Goal: Information Seeking & Learning: Learn about a topic

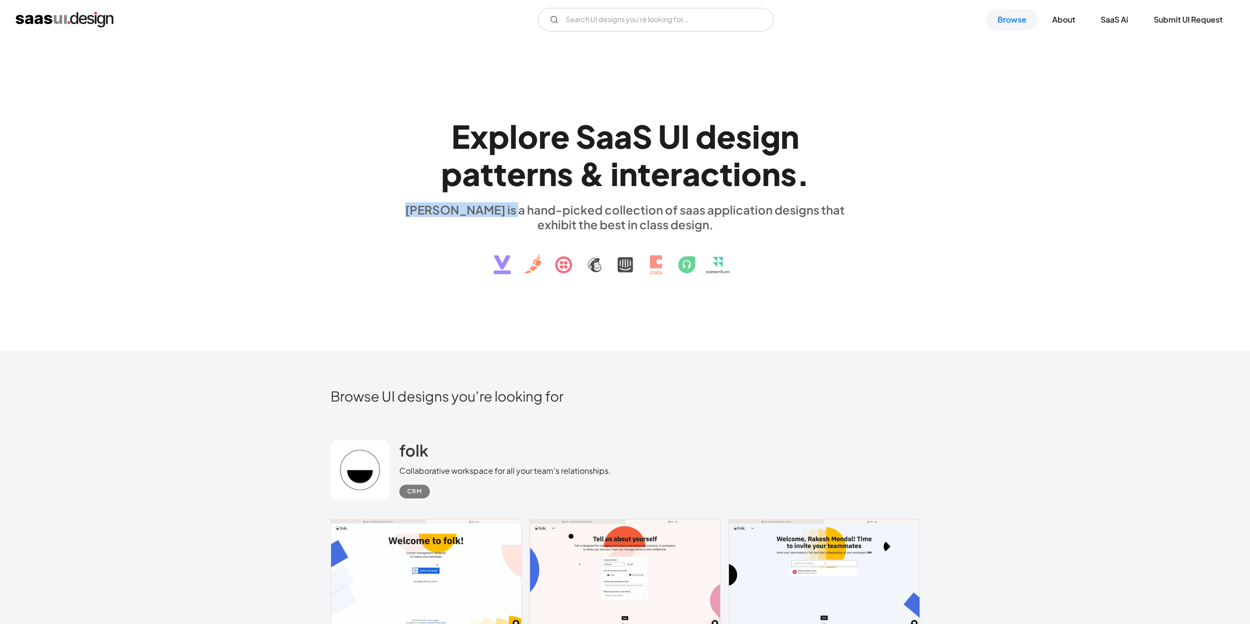
drag, startPoint x: 417, startPoint y: 206, endPoint x: 501, endPoint y: 217, distance: 84.6
click at [501, 217] on div "saasui is a hand-picked collection of saas application designs that exhibit the…" at bounding box center [625, 216] width 452 height 29
click at [500, 225] on div "saasui is a hand-picked collection of saas application designs that exhibit the…" at bounding box center [625, 216] width 452 height 29
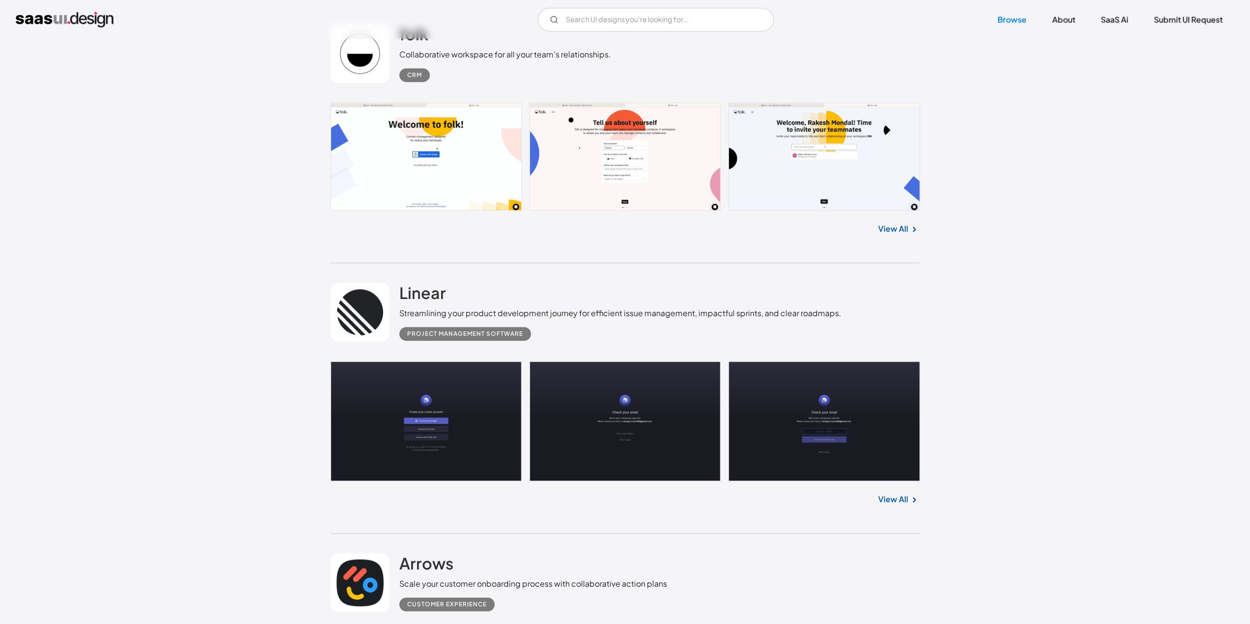
scroll to position [295, 0]
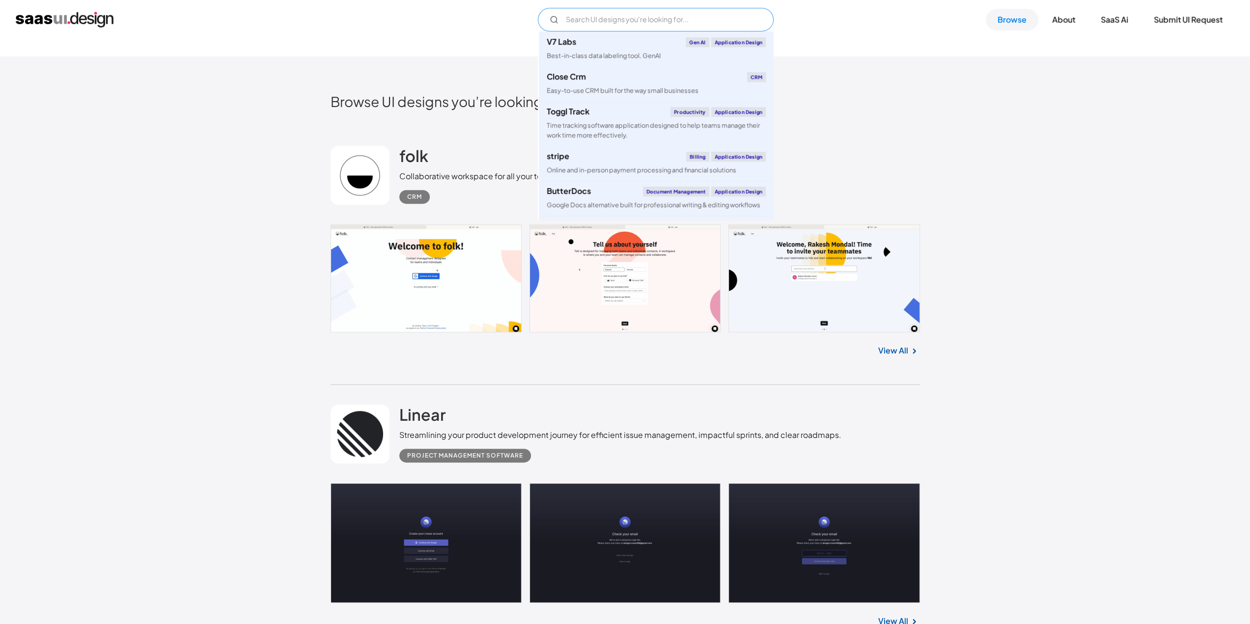
click at [643, 25] on input "Email Form" at bounding box center [656, 20] width 236 height 24
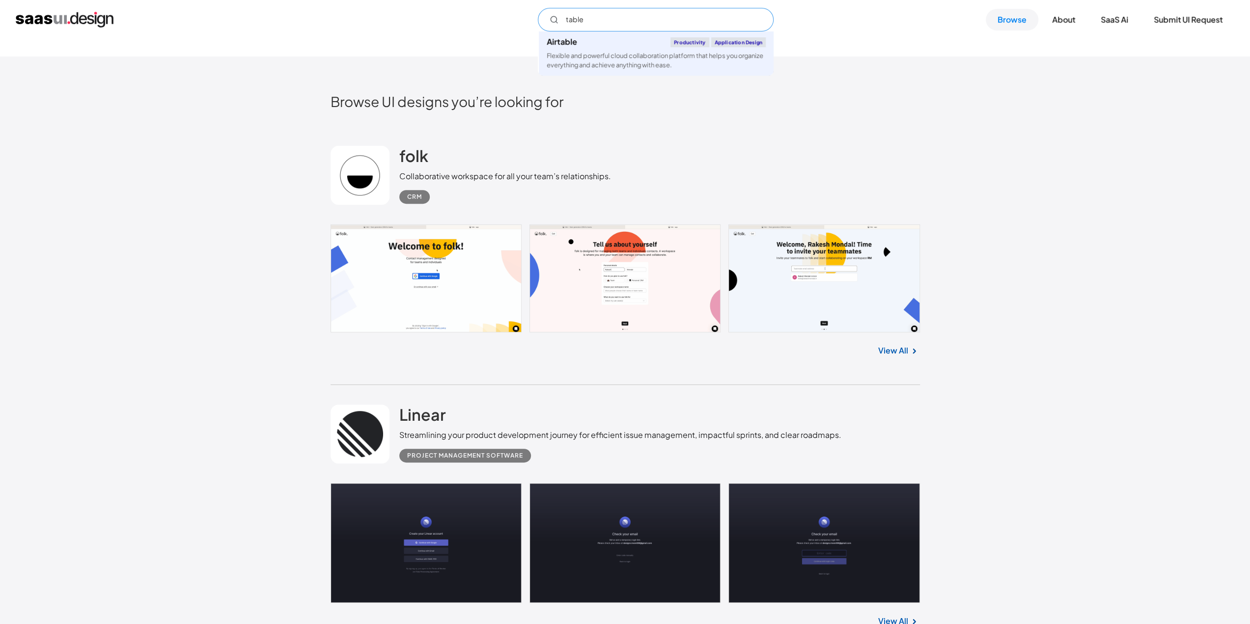
type input "table"
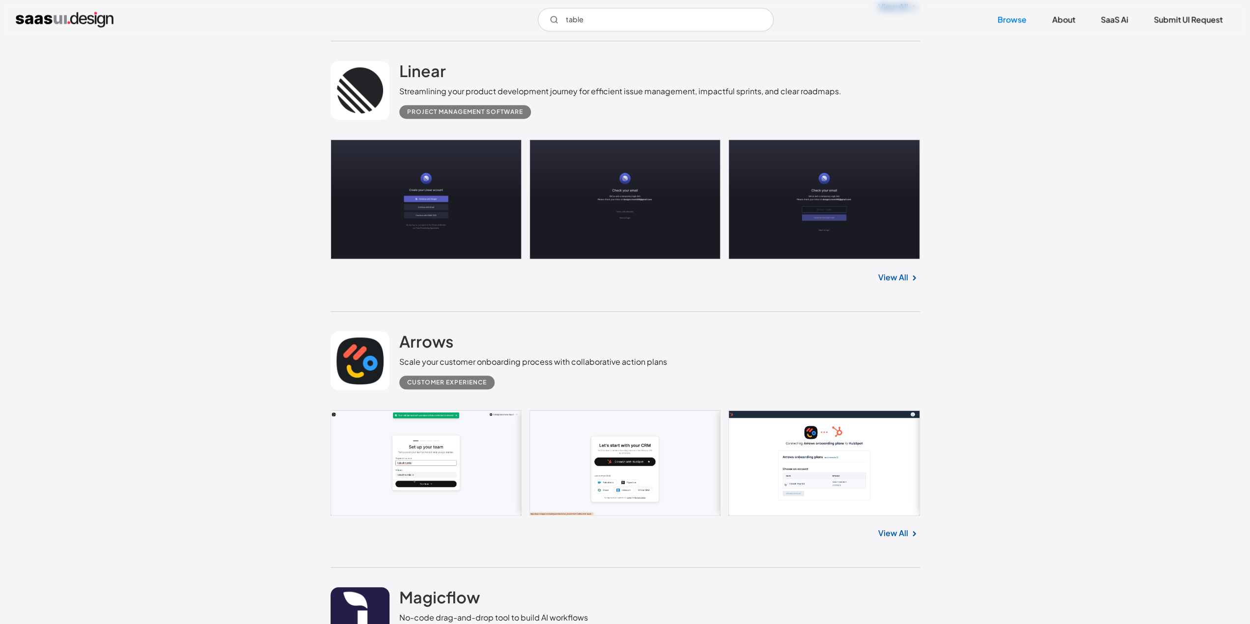
scroll to position [442, 0]
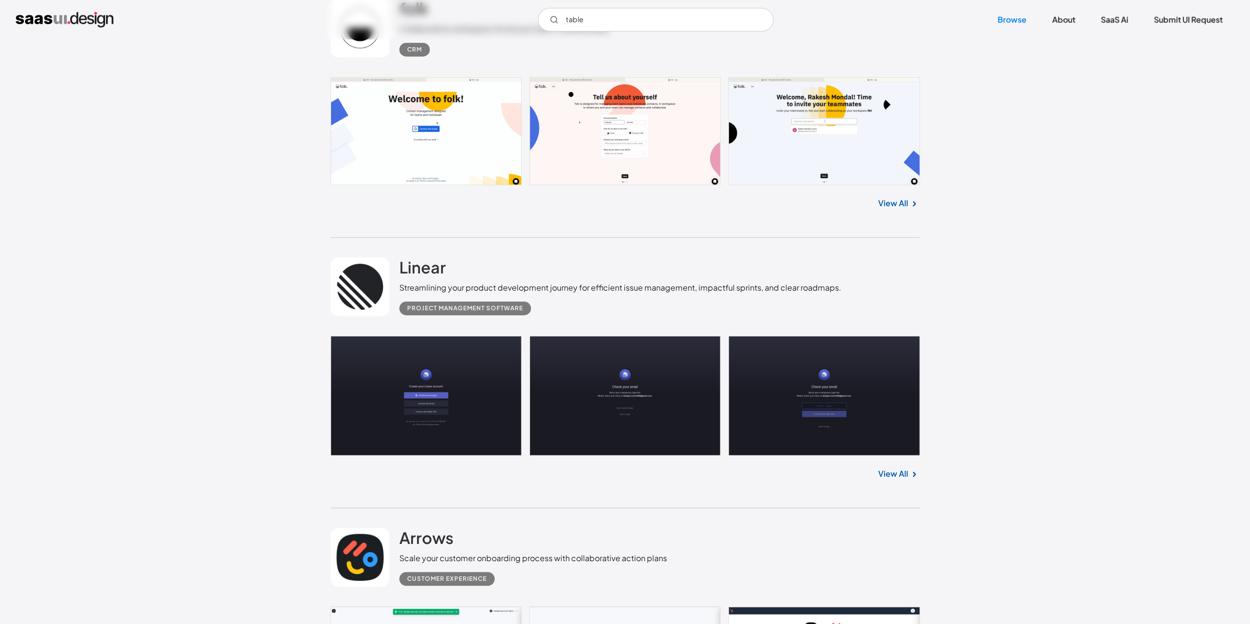
click at [363, 141] on link at bounding box center [624, 131] width 589 height 108
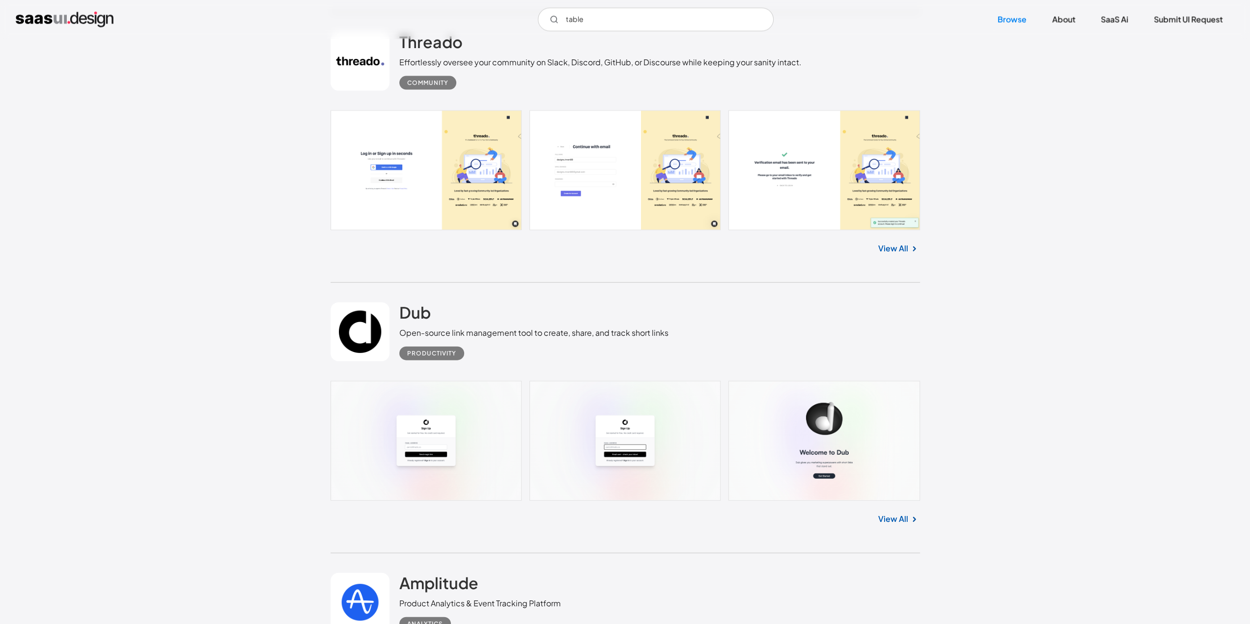
scroll to position [2259, 0]
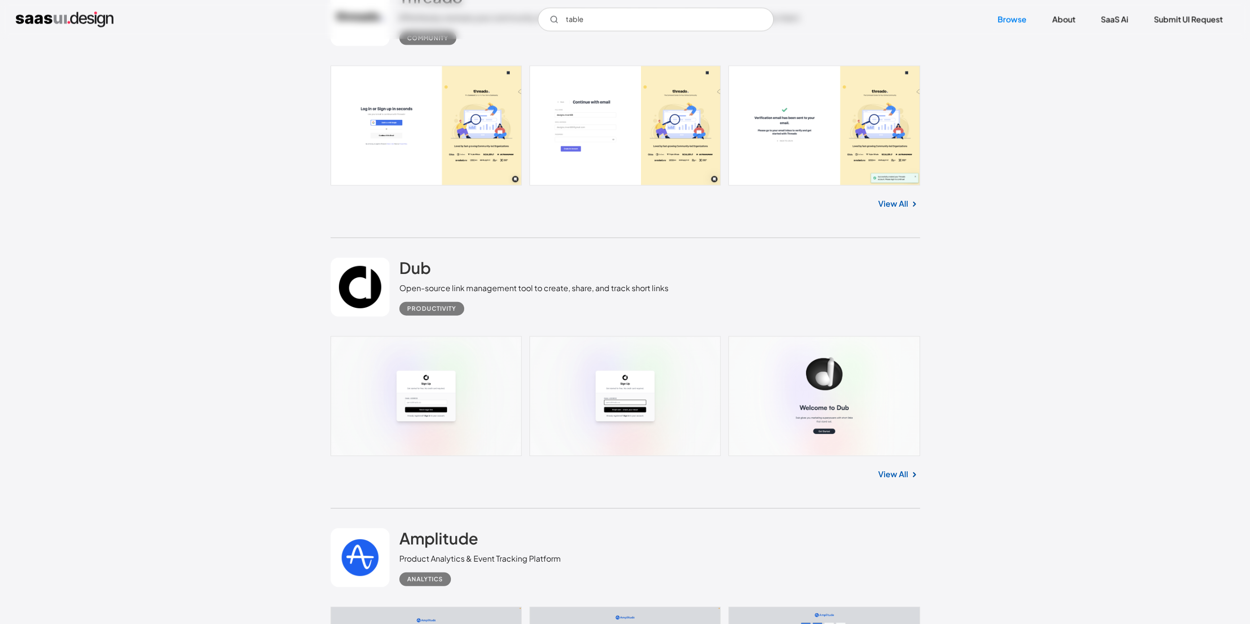
click at [471, 364] on link at bounding box center [624, 396] width 589 height 120
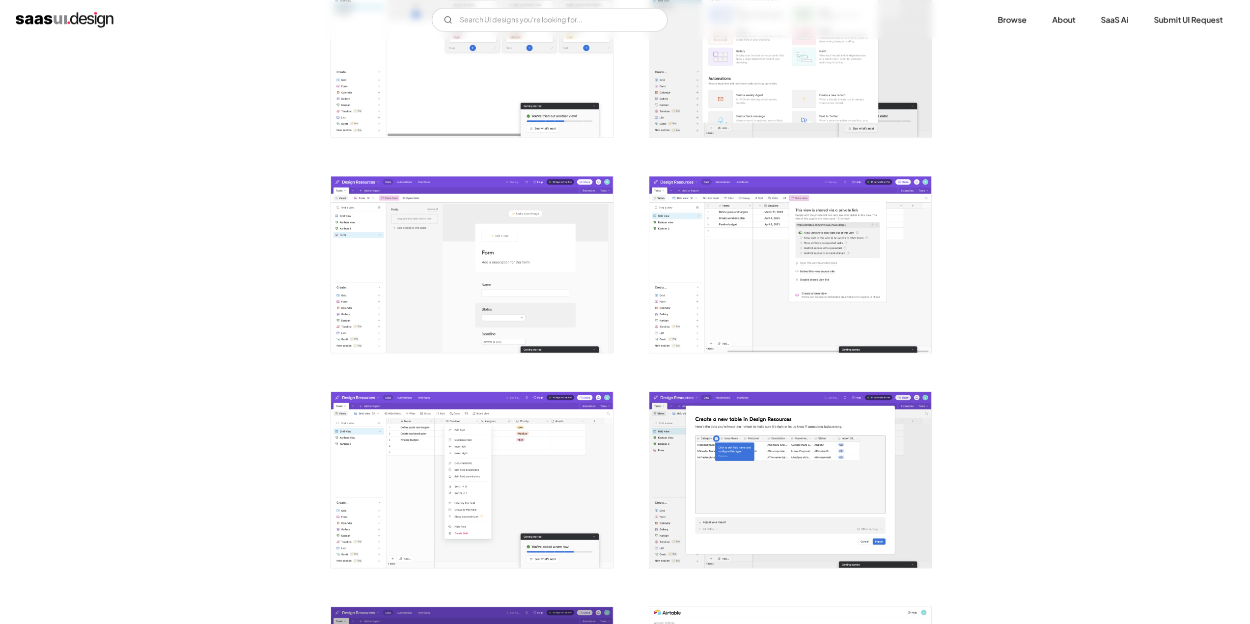
scroll to position [1473, 0]
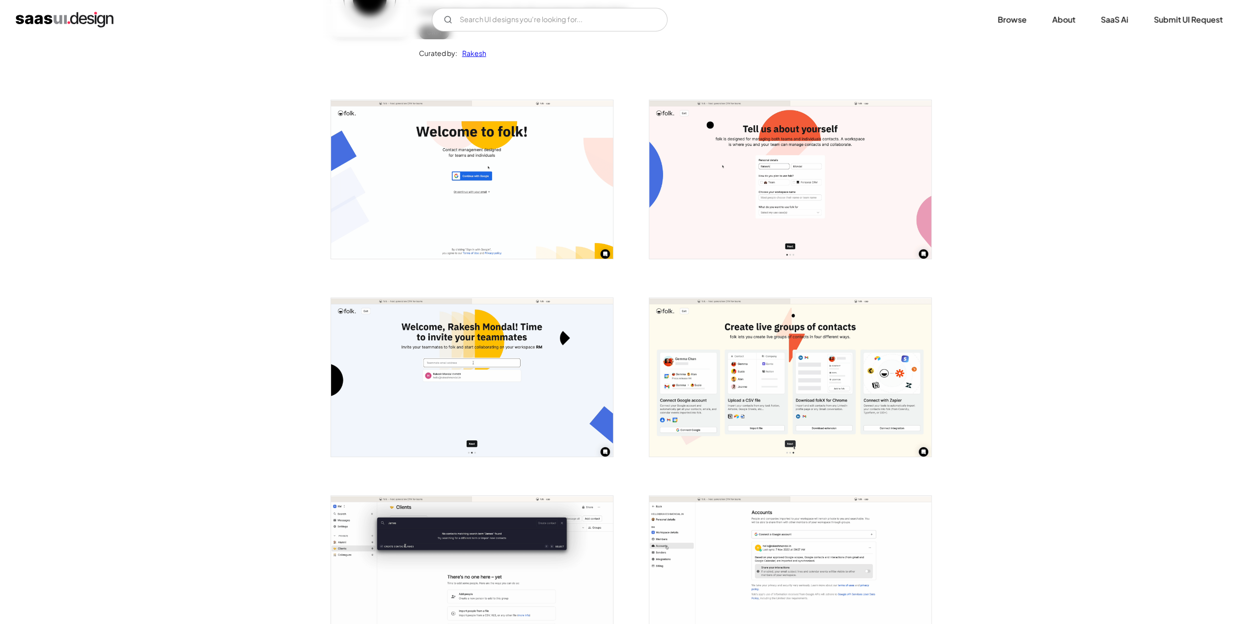
scroll to position [147, 0]
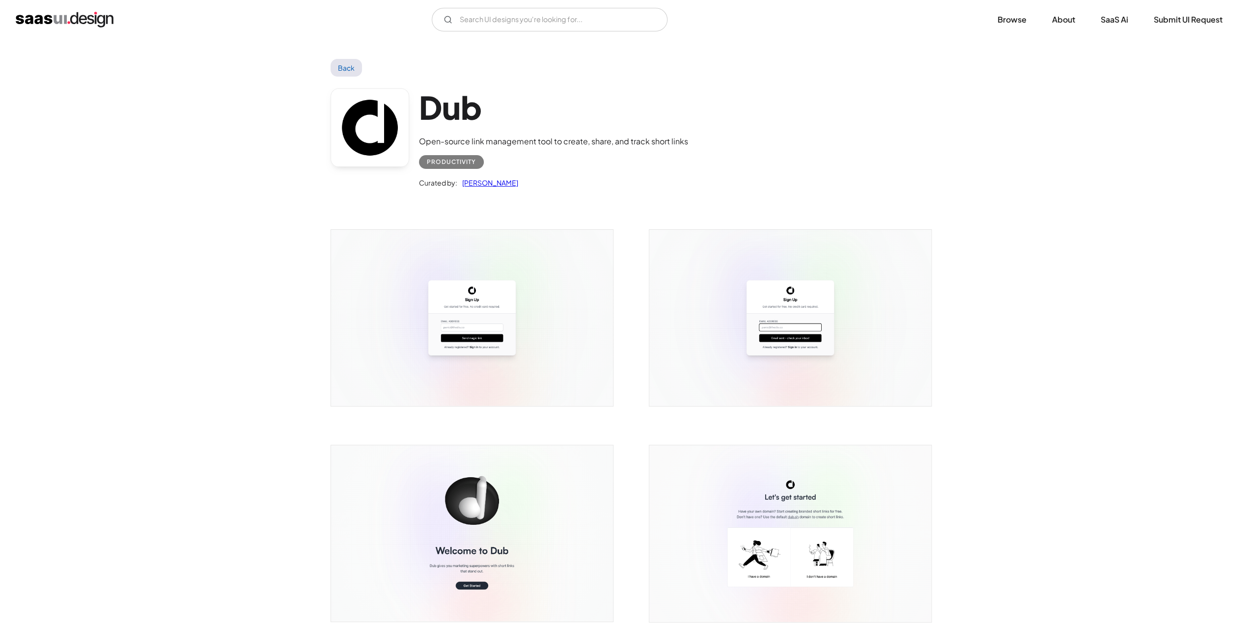
click at [531, 332] on img "open lightbox" at bounding box center [472, 318] width 282 height 176
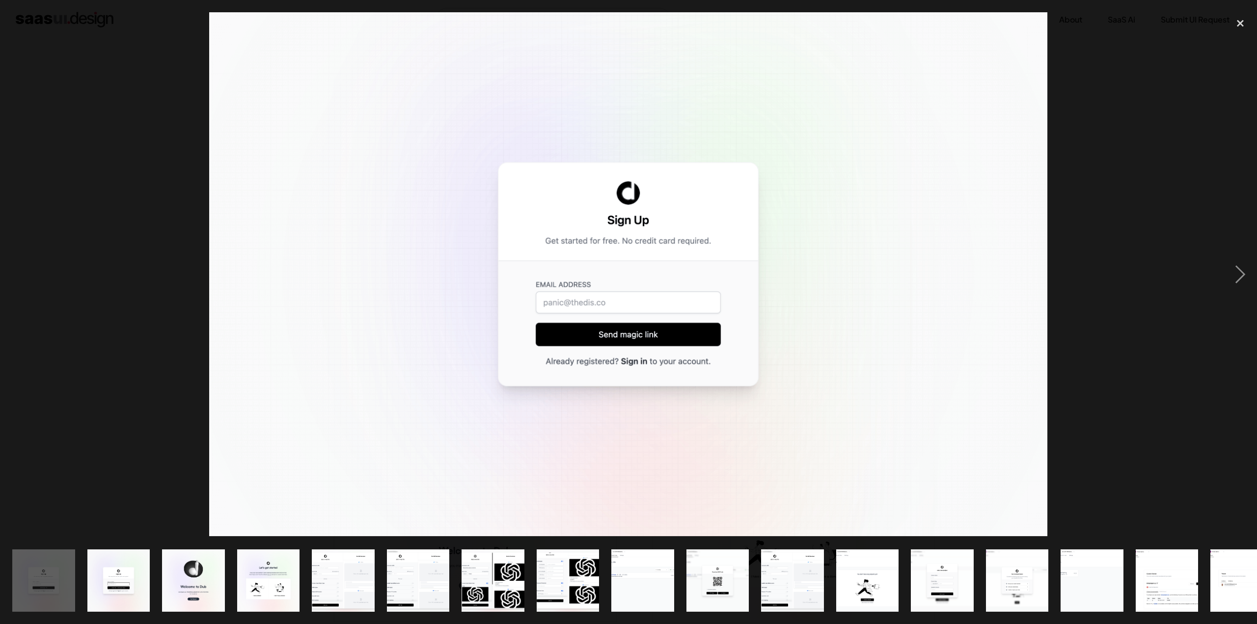
click at [407, 298] on img at bounding box center [628, 274] width 839 height 524
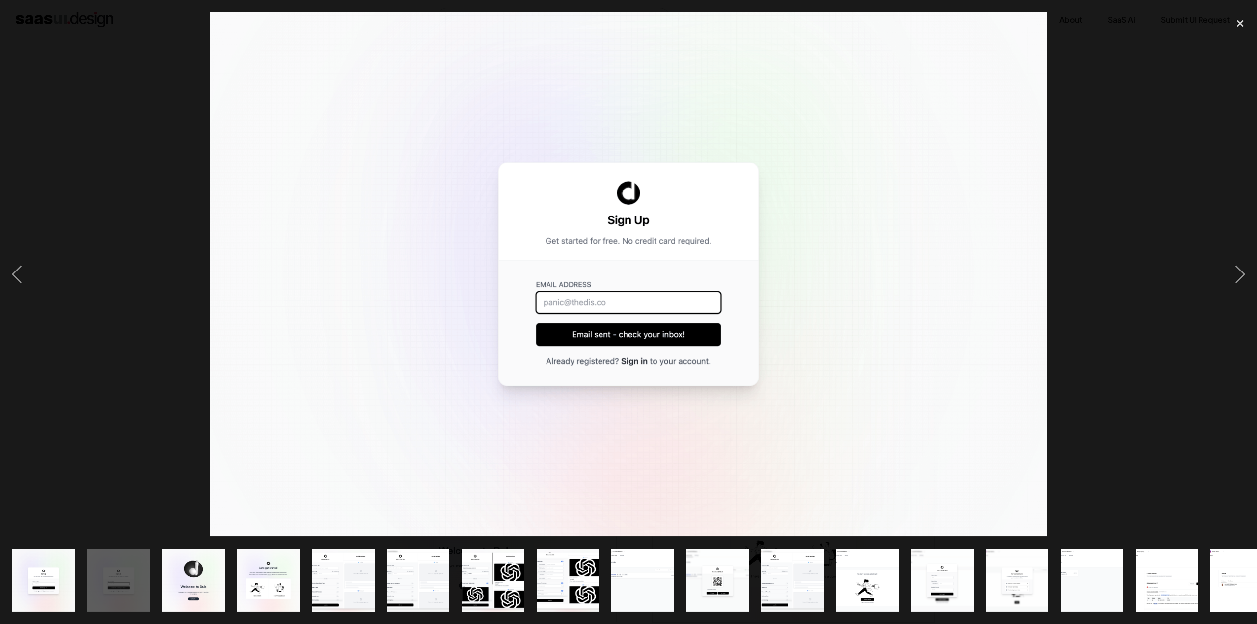
click at [403, 298] on img at bounding box center [629, 274] width 838 height 524
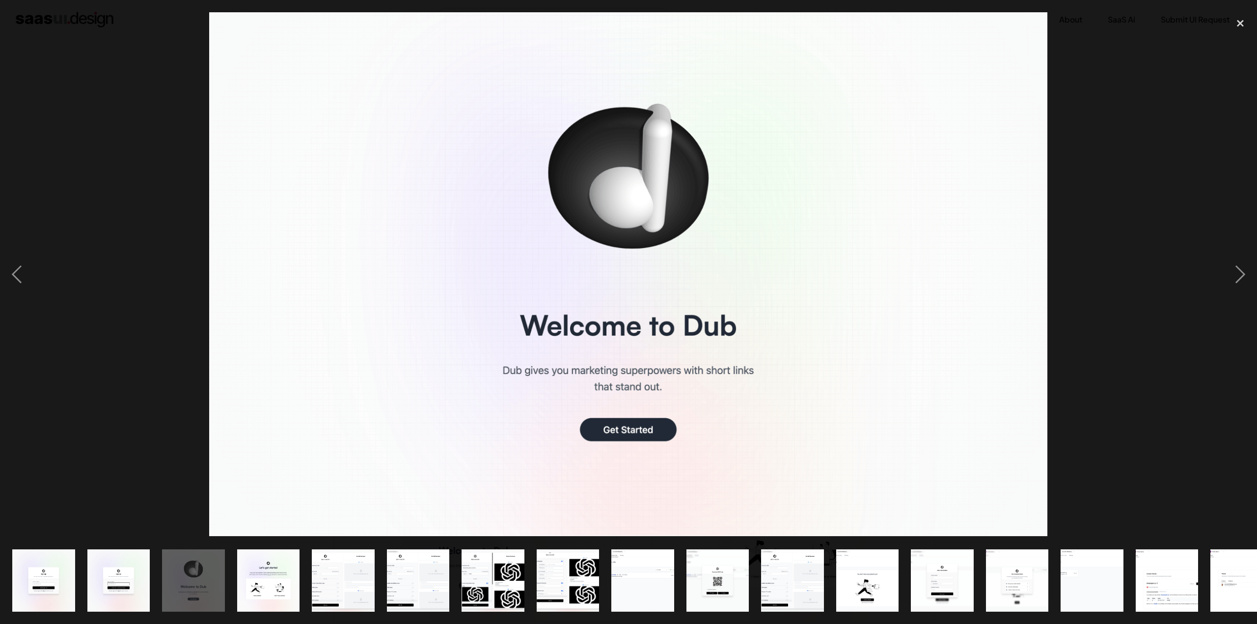
click at [246, 169] on img at bounding box center [628, 274] width 839 height 524
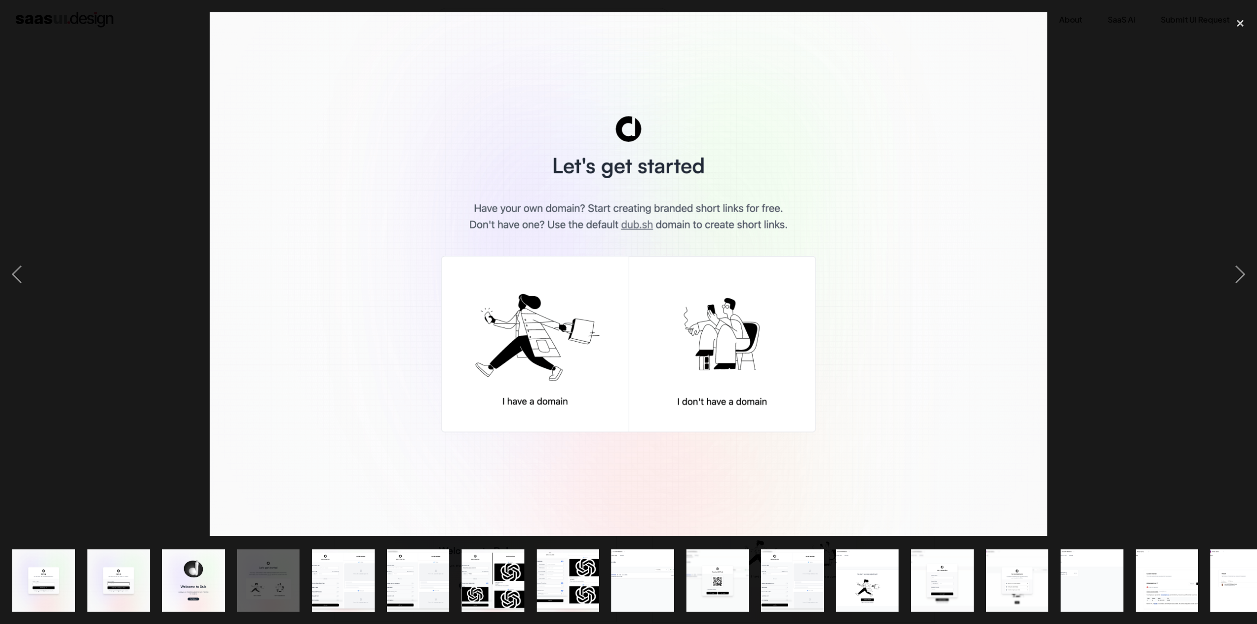
click at [87, 129] on div at bounding box center [628, 274] width 1257 height 524
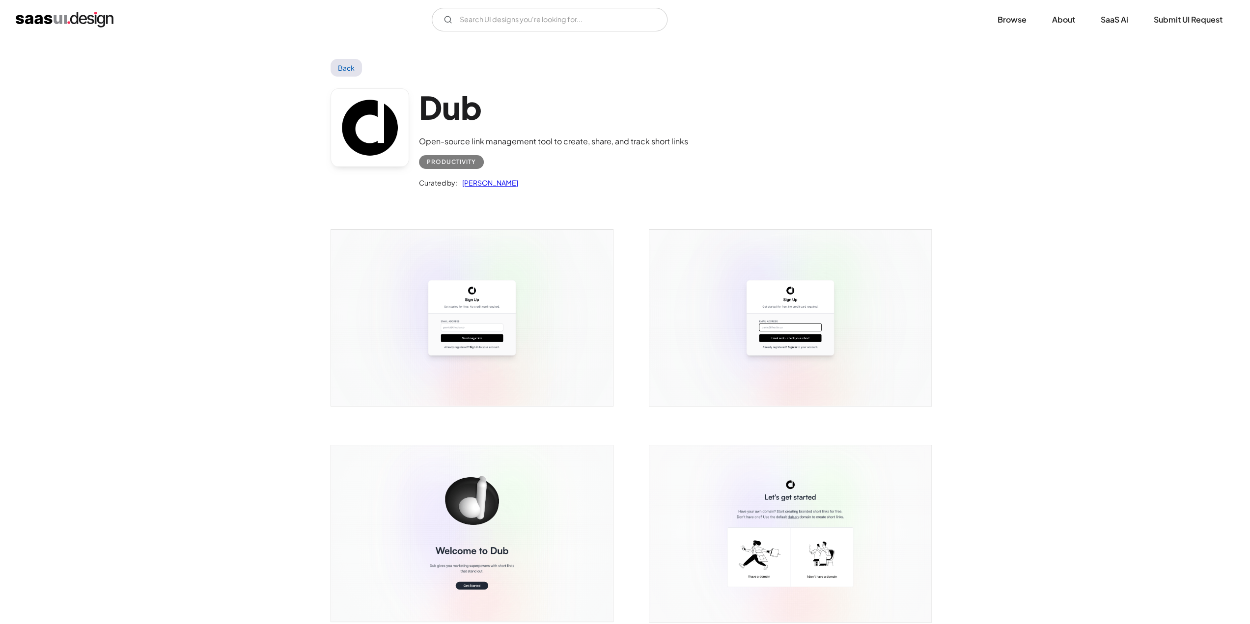
click at [404, 279] on img "open lightbox" at bounding box center [472, 318] width 282 height 176
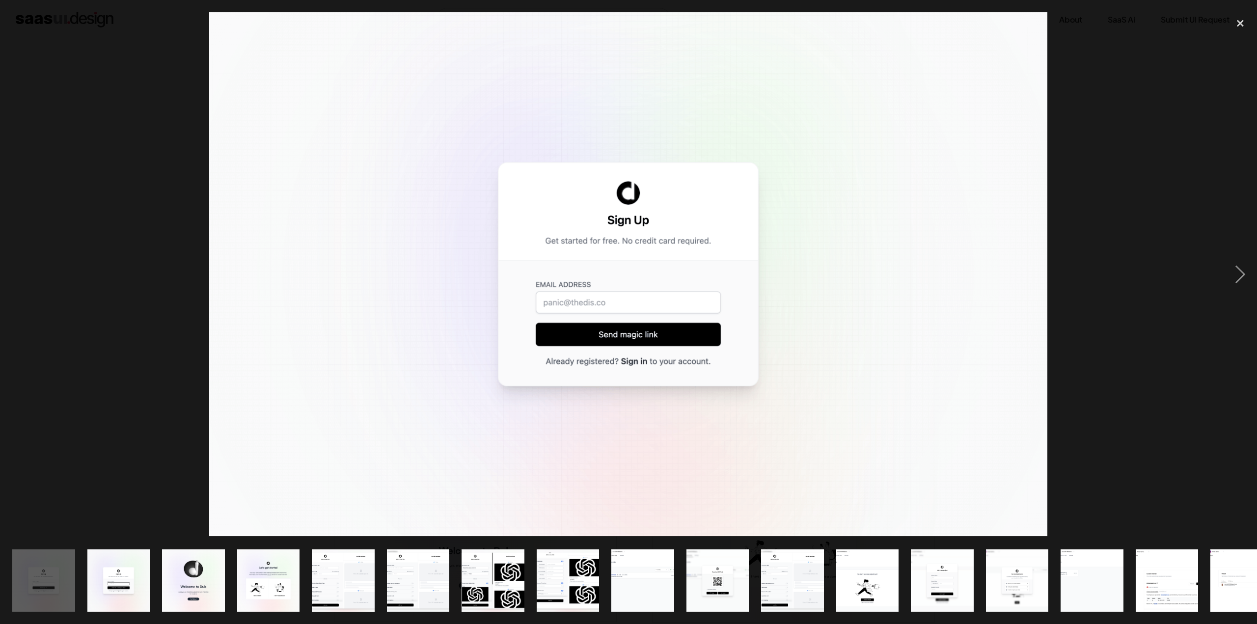
click at [175, 203] on div at bounding box center [628, 274] width 1257 height 524
